Goal: Information Seeking & Learning: Check status

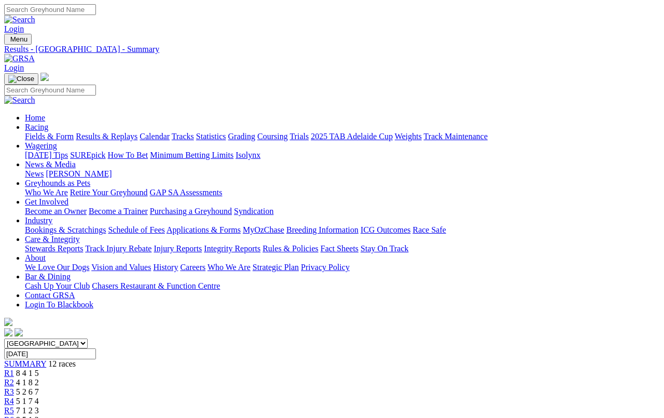
click at [47, 132] on link "Fields & Form" at bounding box center [49, 136] width 49 height 9
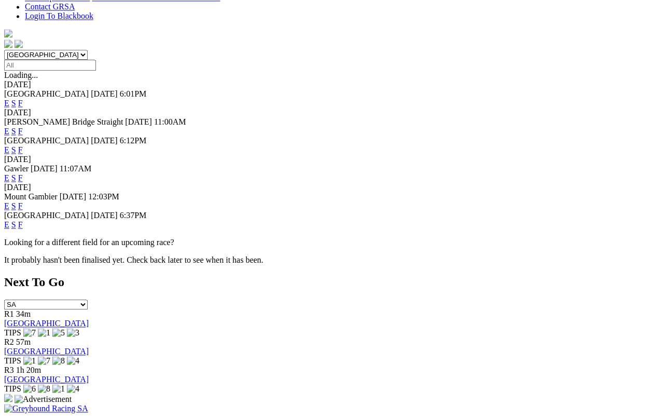
scroll to position [289, 0]
click at [23, 220] on link "F" at bounding box center [20, 224] width 5 height 9
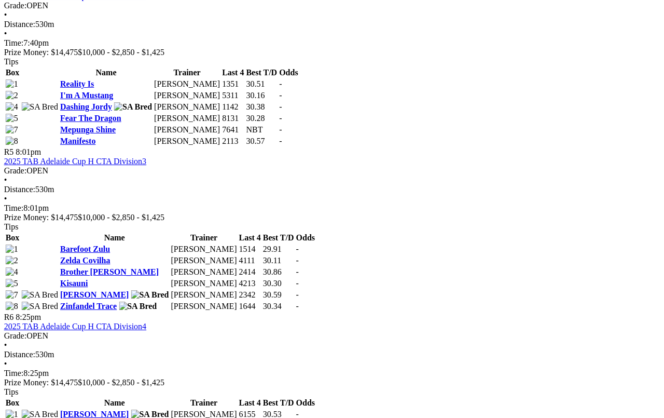
scroll to position [1089, 1]
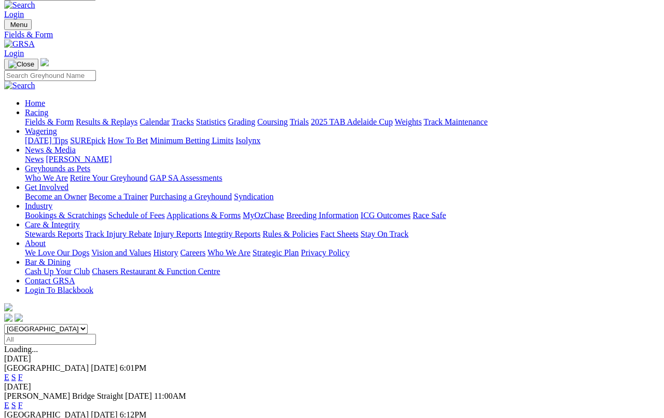
scroll to position [16, 0]
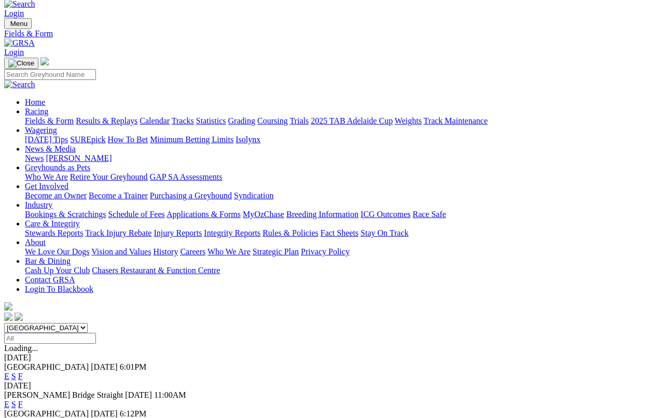
click at [122, 116] on link "Results & Replays" at bounding box center [107, 120] width 62 height 9
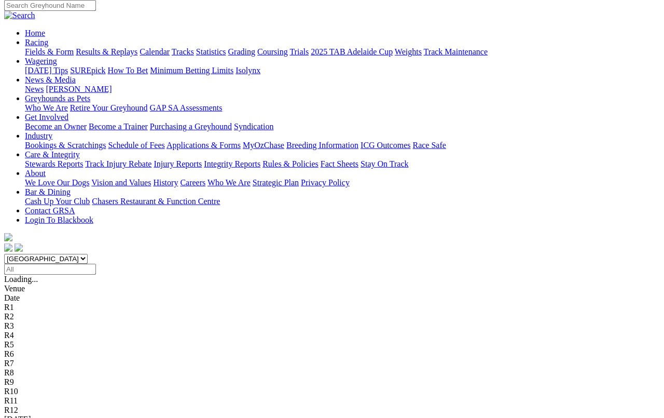
scroll to position [89, 0]
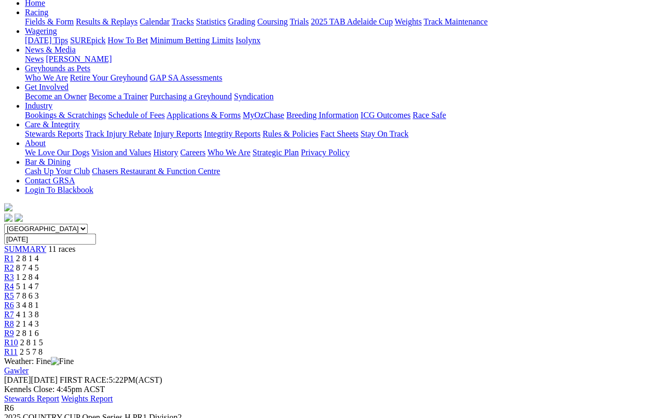
scroll to position [110, 0]
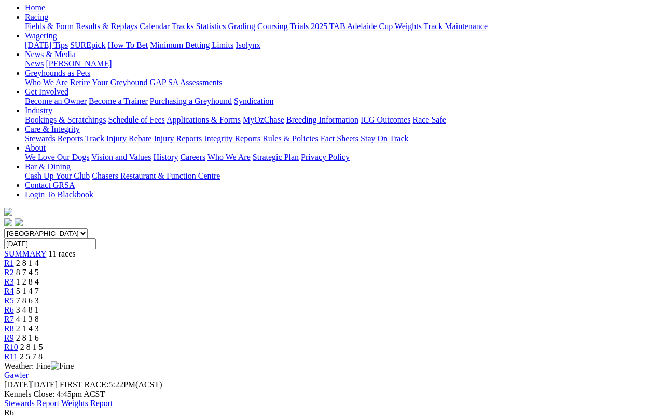
click at [14, 315] on span "R7" at bounding box center [9, 319] width 10 height 9
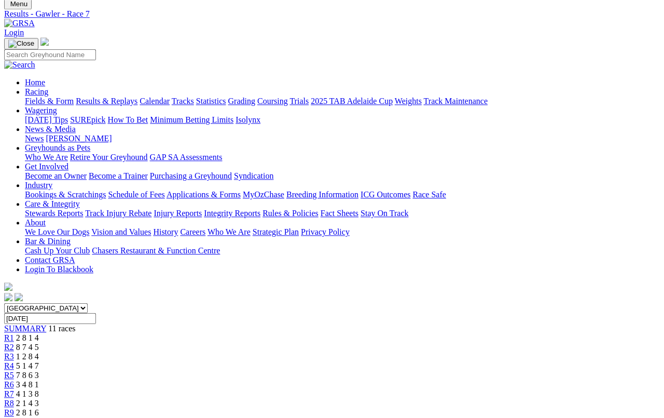
scroll to position [31, 0]
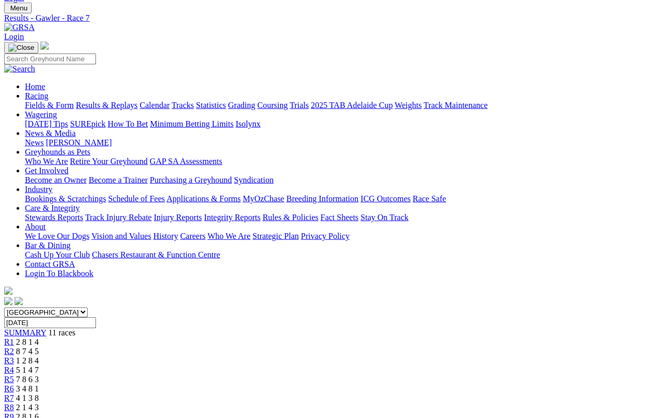
click at [14, 403] on span "R8" at bounding box center [9, 407] width 10 height 9
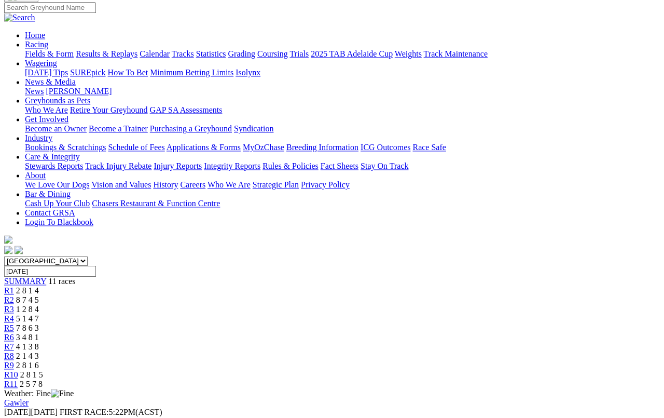
scroll to position [65, 0]
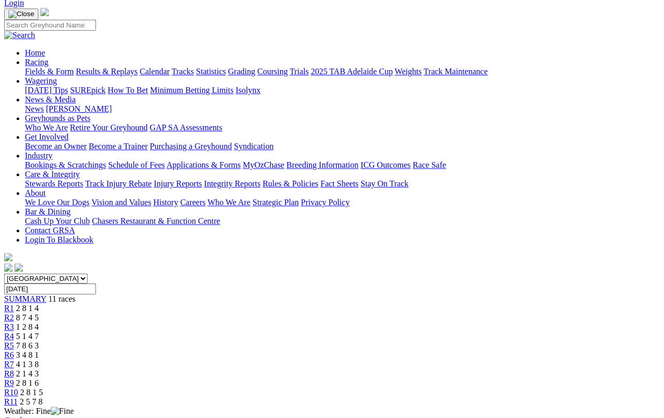
click at [14, 378] on link "R9" at bounding box center [9, 382] width 10 height 9
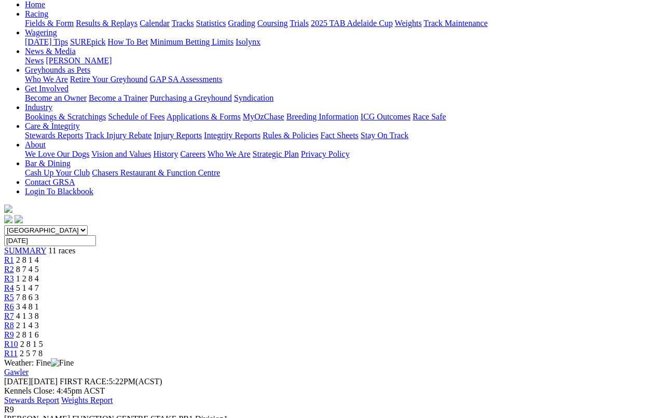
scroll to position [113, 0]
click at [43, 340] on span "2 8 1 5" at bounding box center [31, 344] width 23 height 9
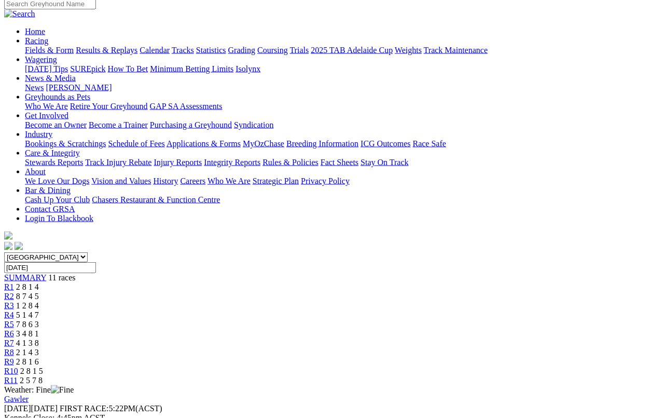
scroll to position [61, 0]
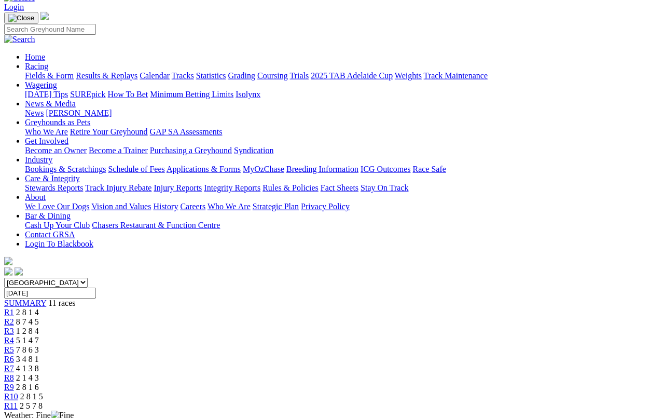
click at [18, 401] on link "R11" at bounding box center [10, 405] width 13 height 9
